Goal: Register for event/course

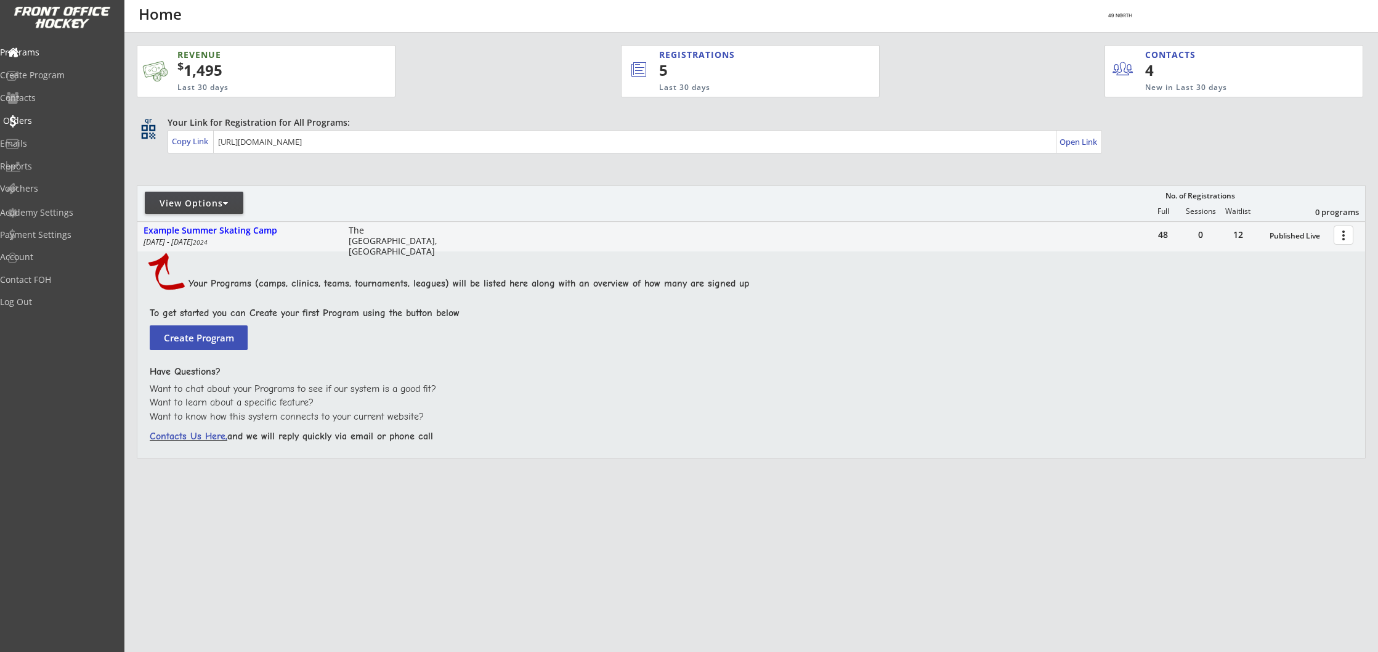
click at [43, 121] on div "Orders" at bounding box center [58, 120] width 111 height 9
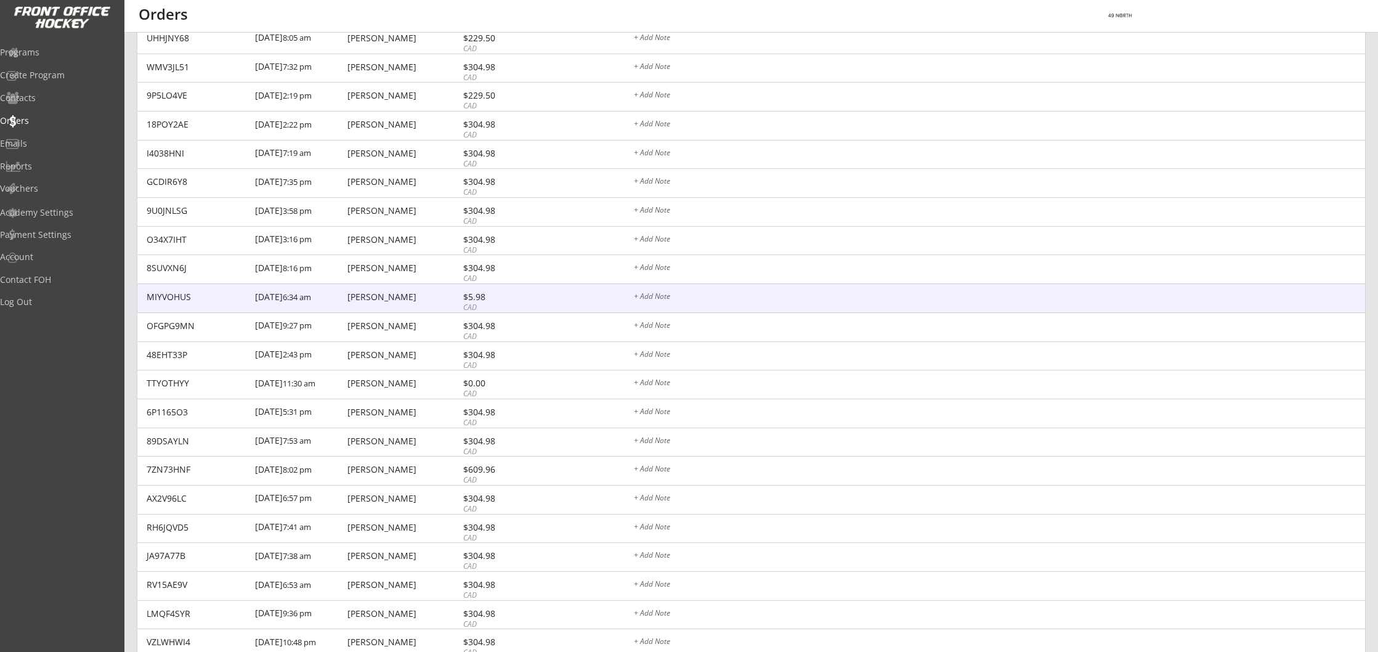
scroll to position [981, 0]
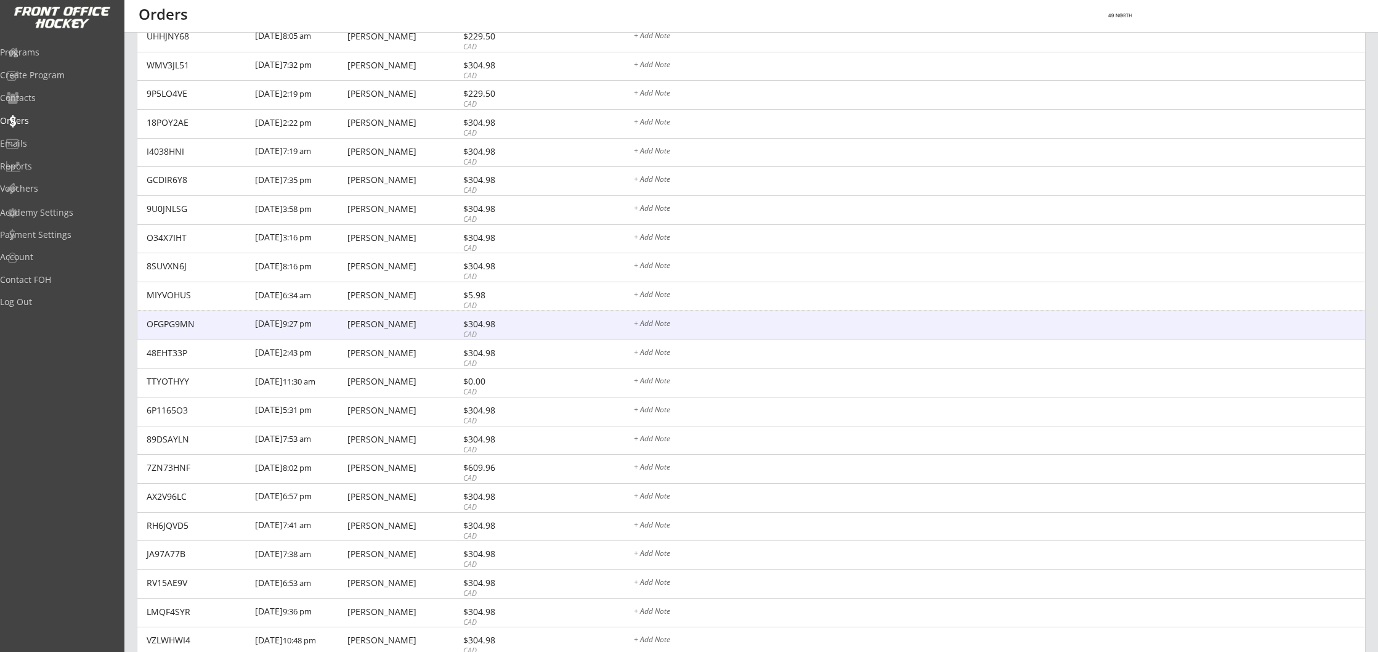
click at [373, 324] on div "[PERSON_NAME]" at bounding box center [403, 324] width 112 height 9
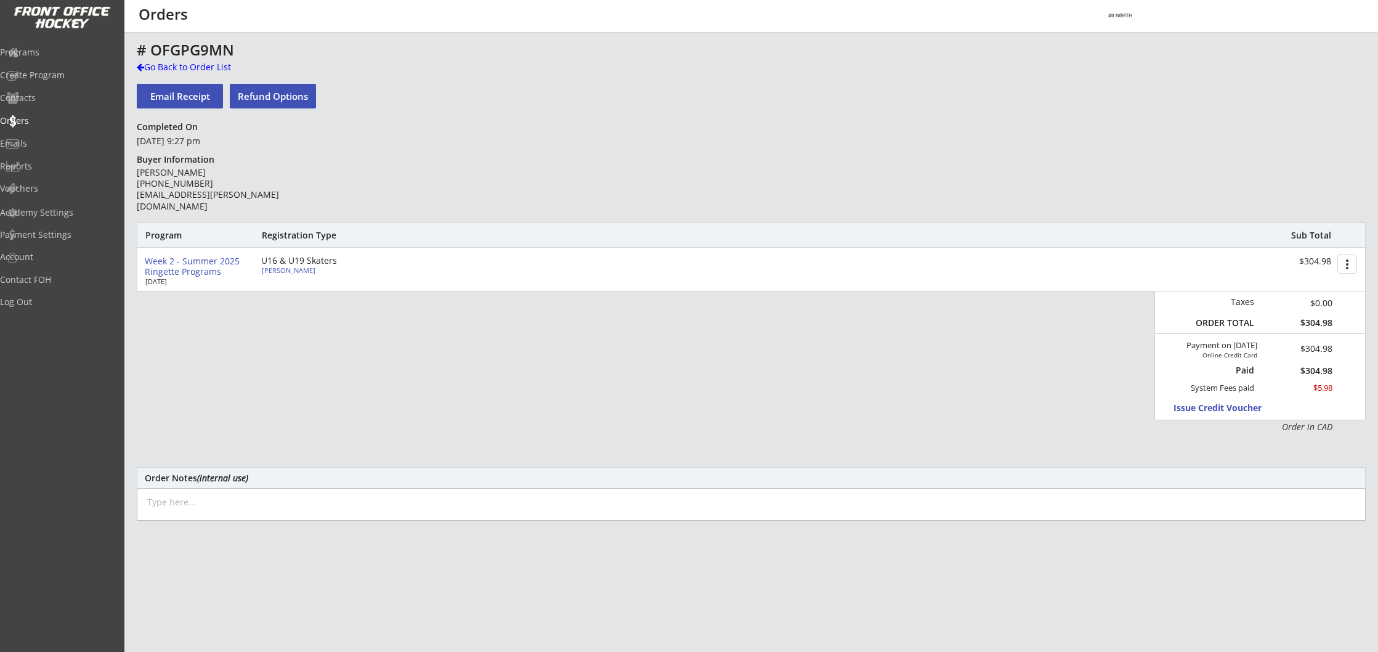
click at [194, 267] on div "Week 2 - Summer 2025 Ringette Programs" at bounding box center [198, 266] width 107 height 21
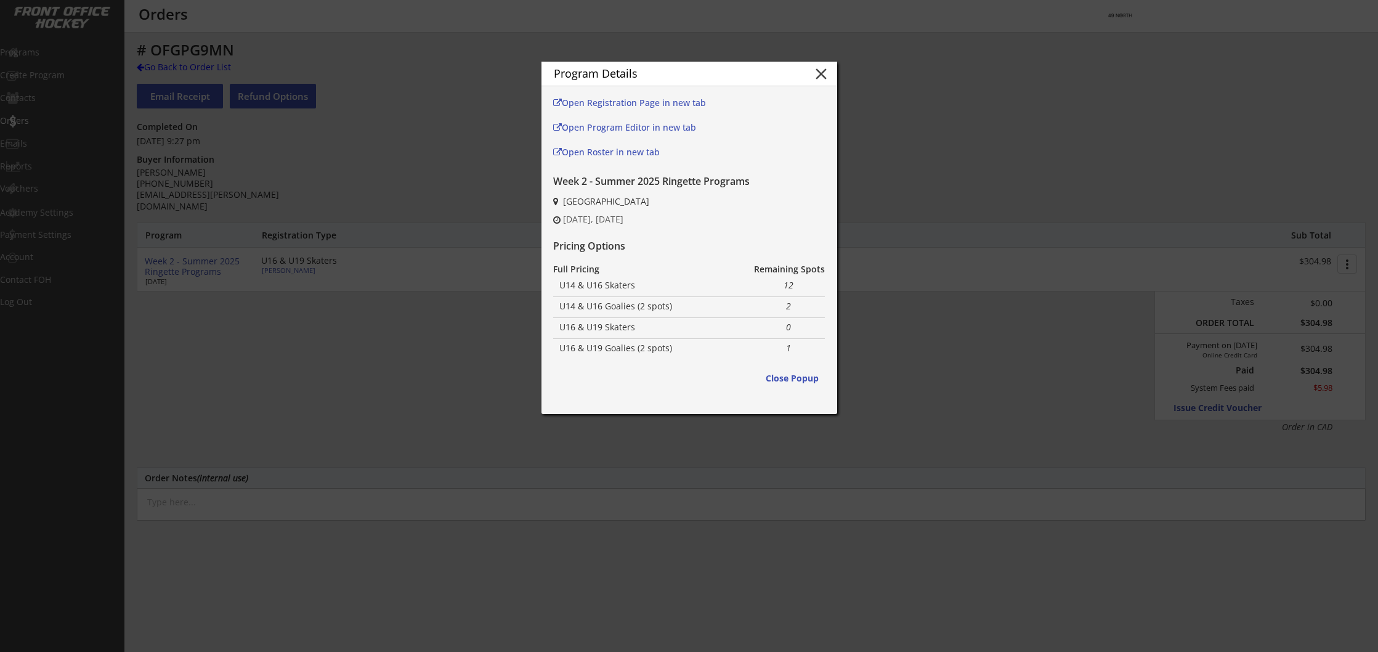
click at [820, 71] on button "close" at bounding box center [821, 74] width 18 height 18
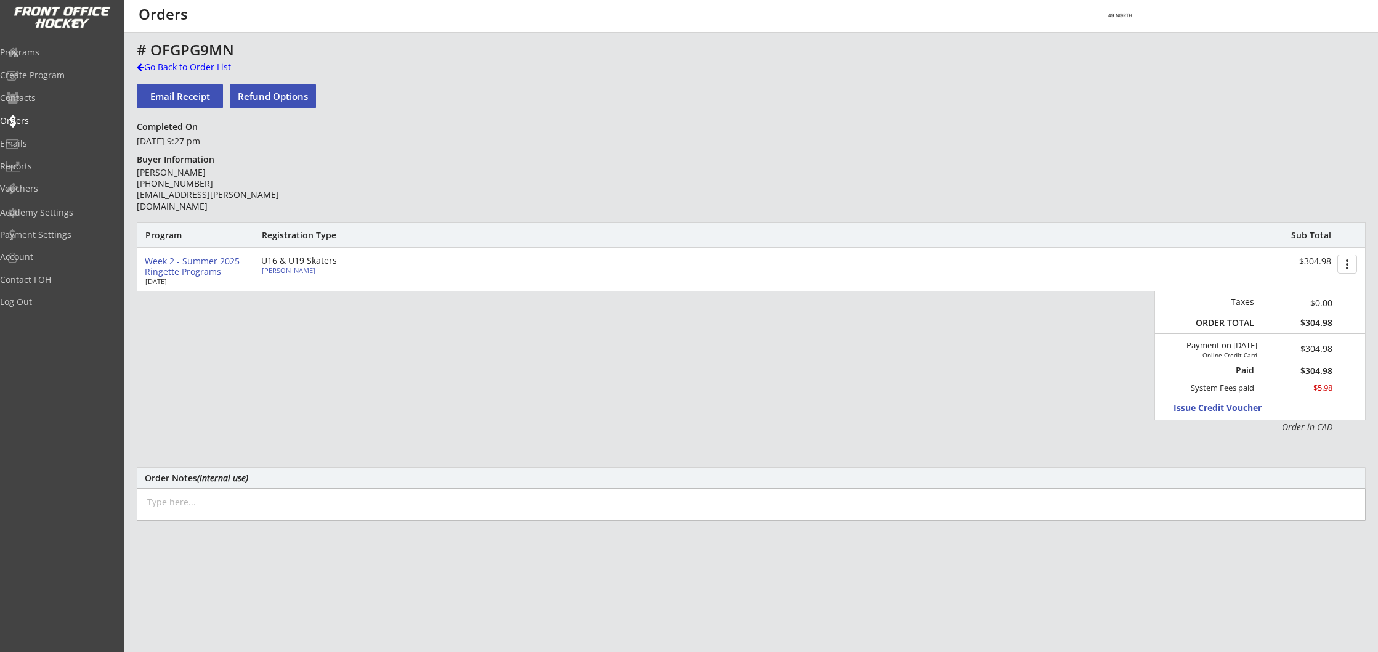
click at [280, 271] on div "[PERSON_NAME]" at bounding box center [330, 270] width 137 height 7
select select ""Defense""
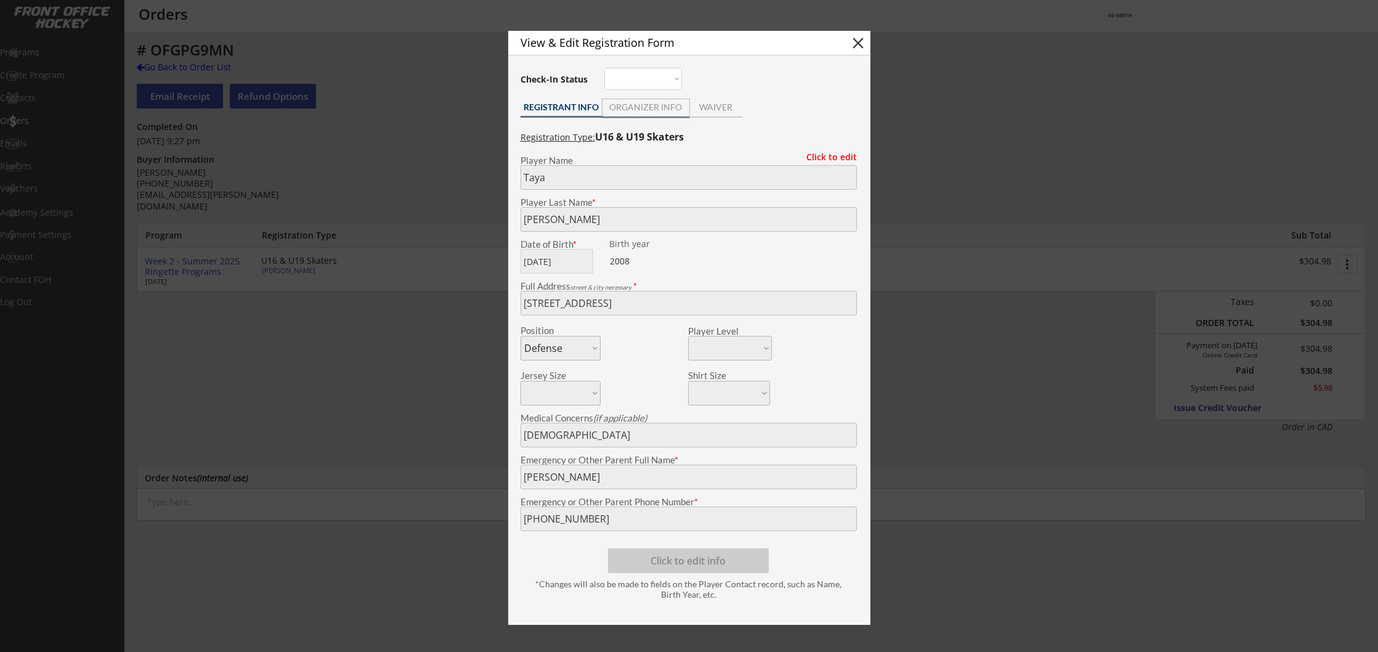
click at [647, 110] on div "ORGANIZER INFO" at bounding box center [645, 107] width 87 height 9
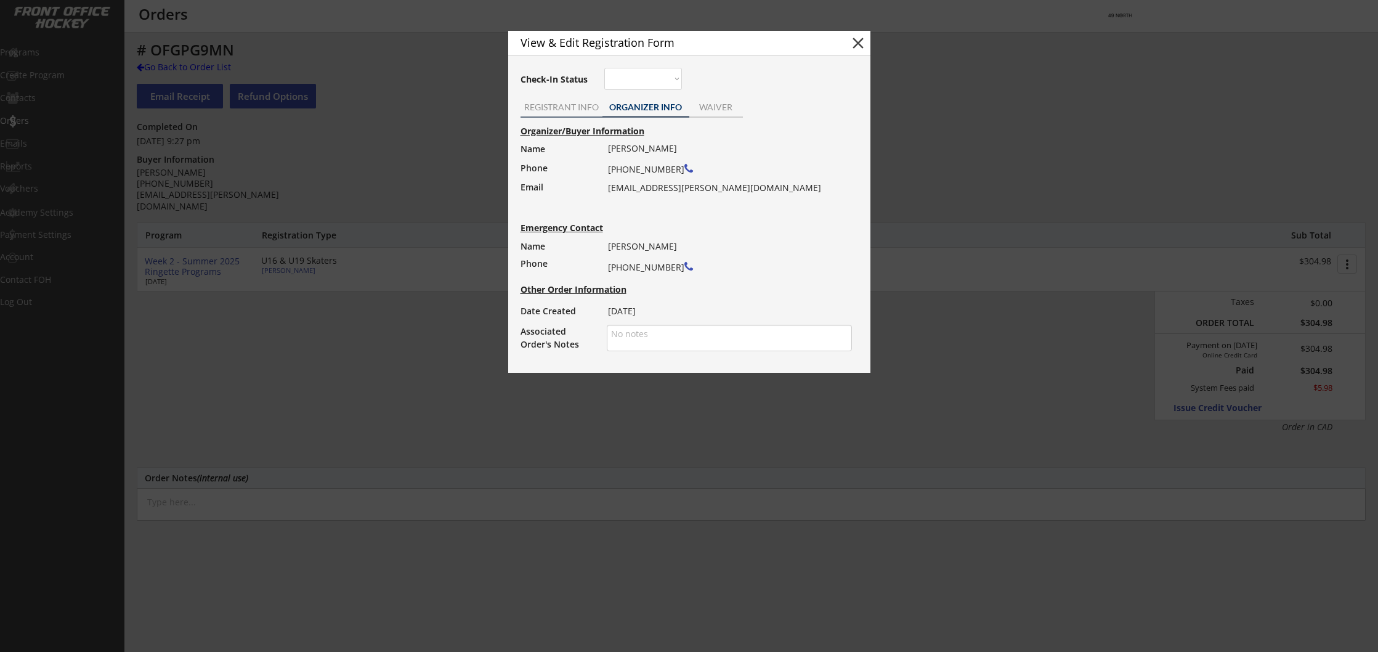
click at [569, 107] on div "REGISTRANT INFO" at bounding box center [561, 107] width 82 height 9
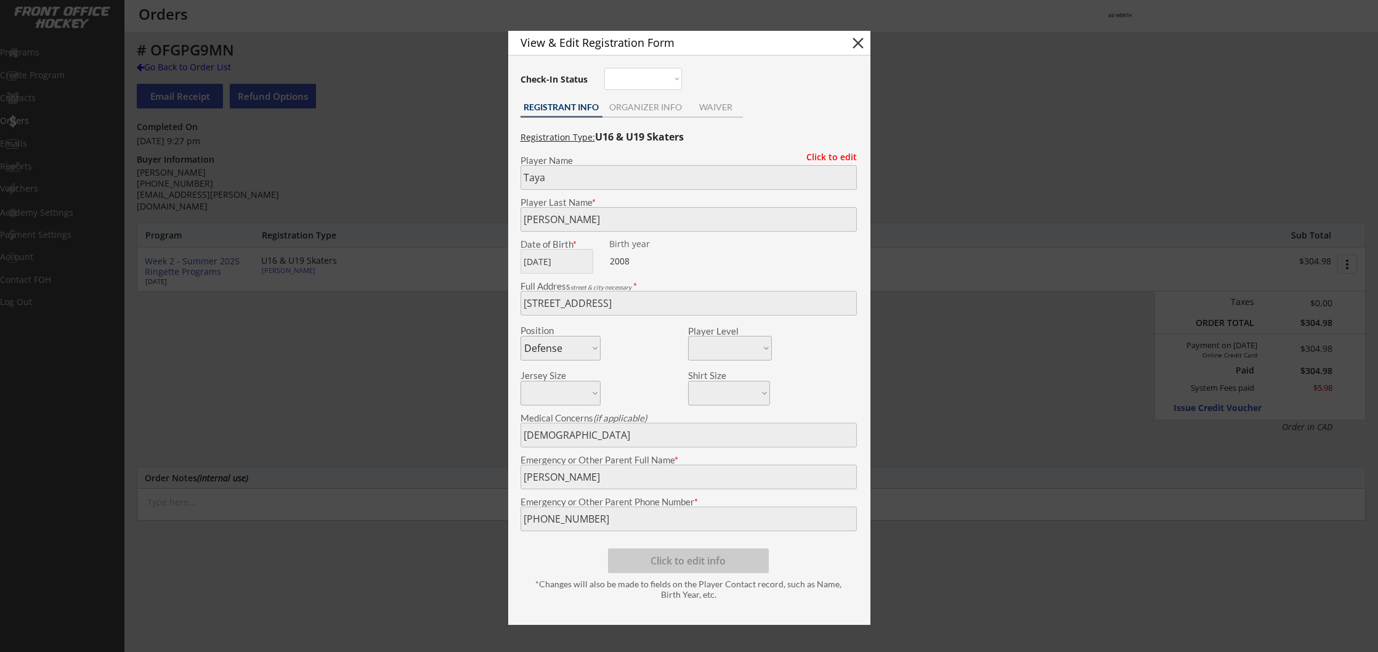
click at [856, 41] on button "close" at bounding box center [858, 43] width 18 height 18
select select ""PLACEHOLDER_1427118222253""
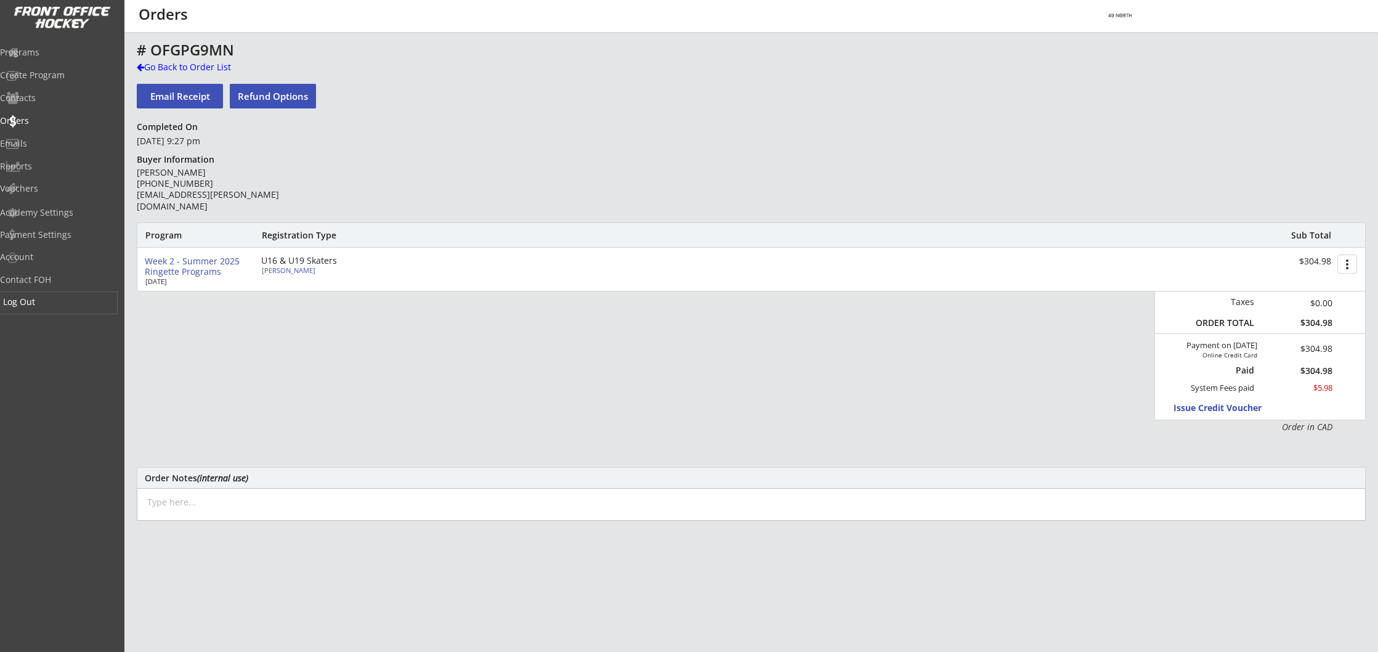
click at [50, 302] on div "Log Out" at bounding box center [58, 301] width 111 height 9
